Goal: Task Accomplishment & Management: Manage account settings

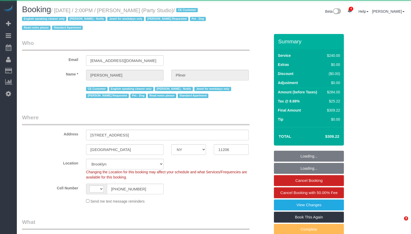
select select "NY"
select select "object:839"
select select "string:US"
select select "spot1"
select select "number:89"
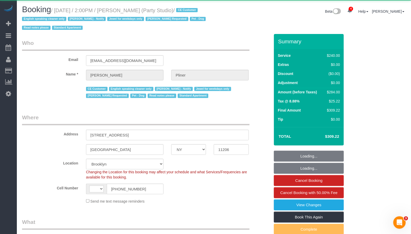
select select "number:90"
select select "number:13"
select select "number:7"
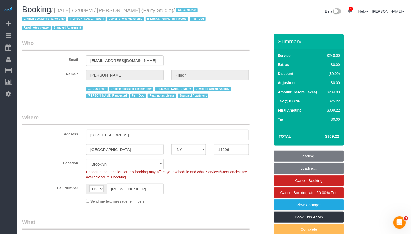
select select "180"
select select "string:stripe-pm_1S02kO4VGloSiKo7bjdm48gl"
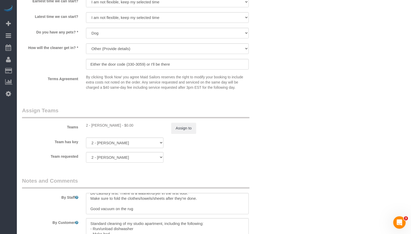
scroll to position [504, 0]
